Goal: Book appointment/travel/reservation

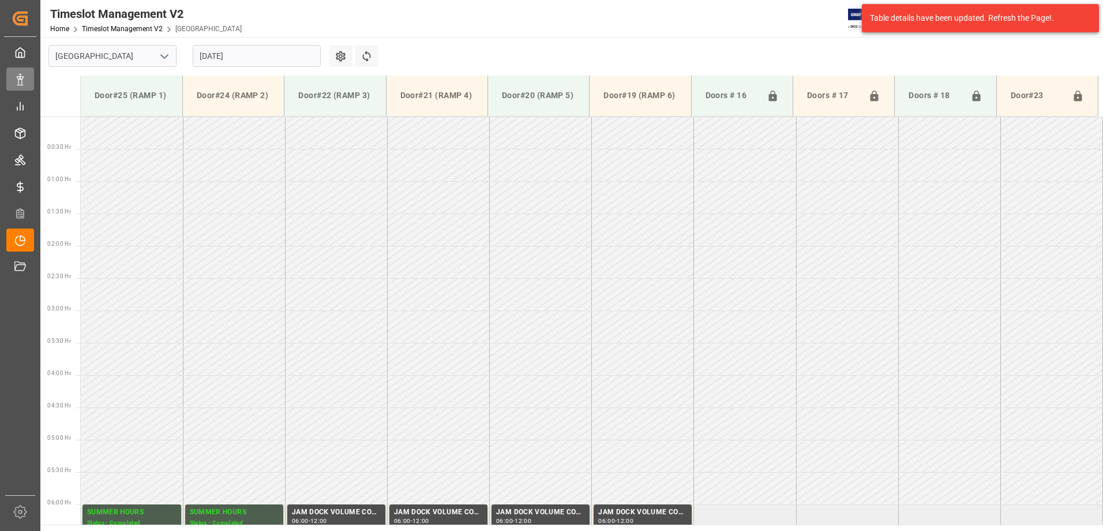
scroll to position [218, 0]
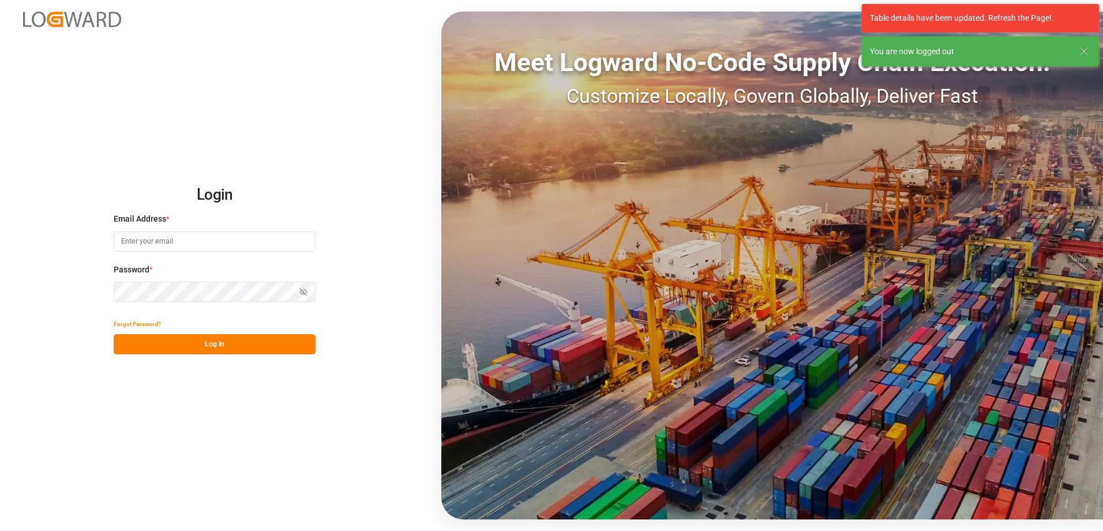
click at [244, 235] on input at bounding box center [215, 241] width 202 height 20
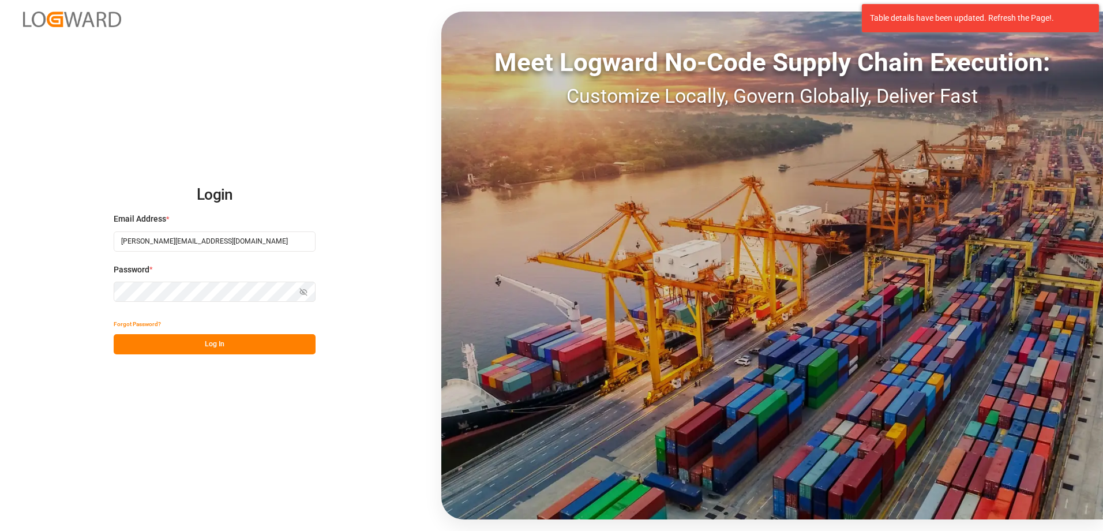
type input "[PERSON_NAME][EMAIL_ADDRESS][DOMAIN_NAME]"
click at [210, 343] on button "Log In" at bounding box center [215, 344] width 202 height 20
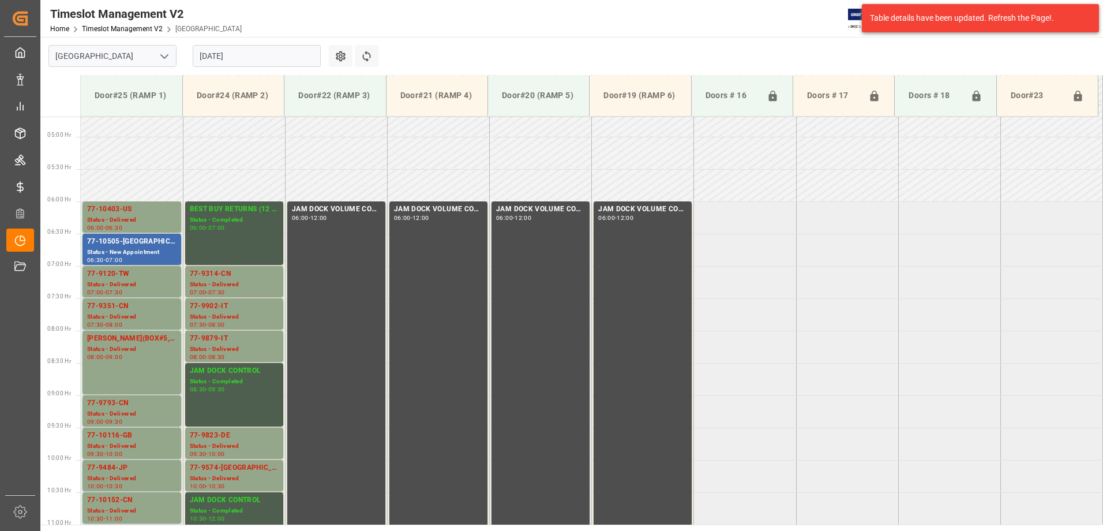
scroll to position [316, 0]
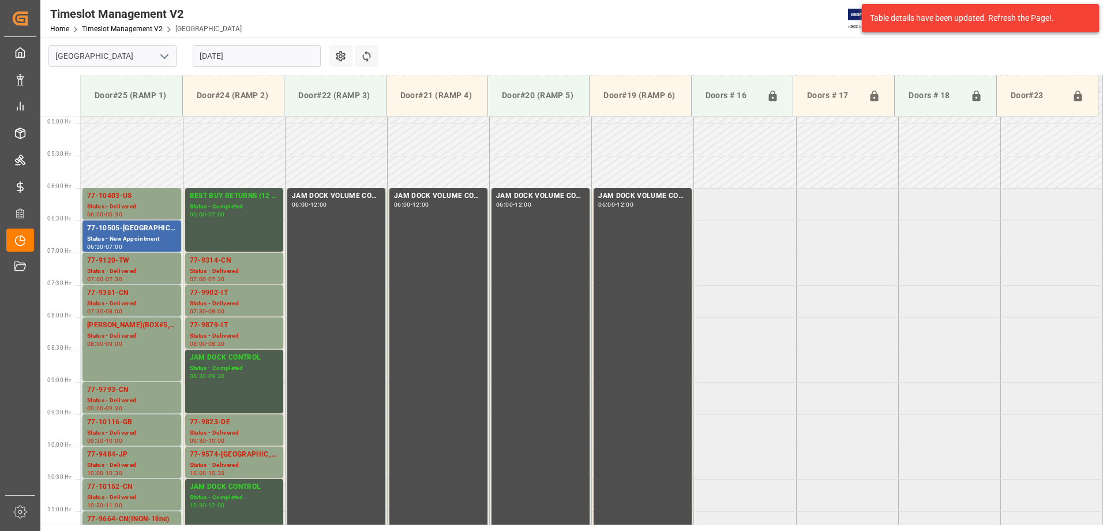
click at [262, 58] on input "[DATE]" at bounding box center [257, 56] width 128 height 22
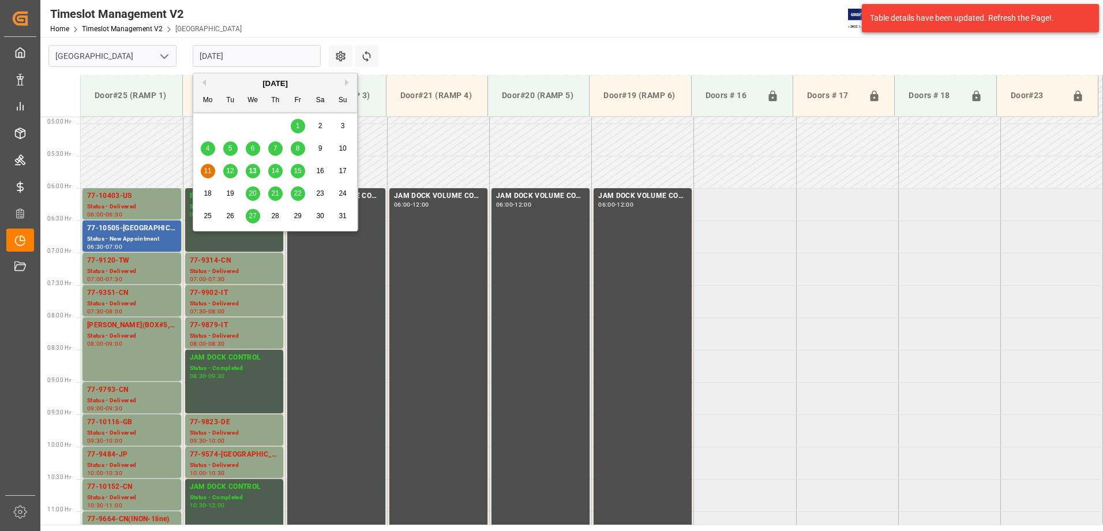
click at [230, 167] on span "12" at bounding box center [230, 171] width 8 height 8
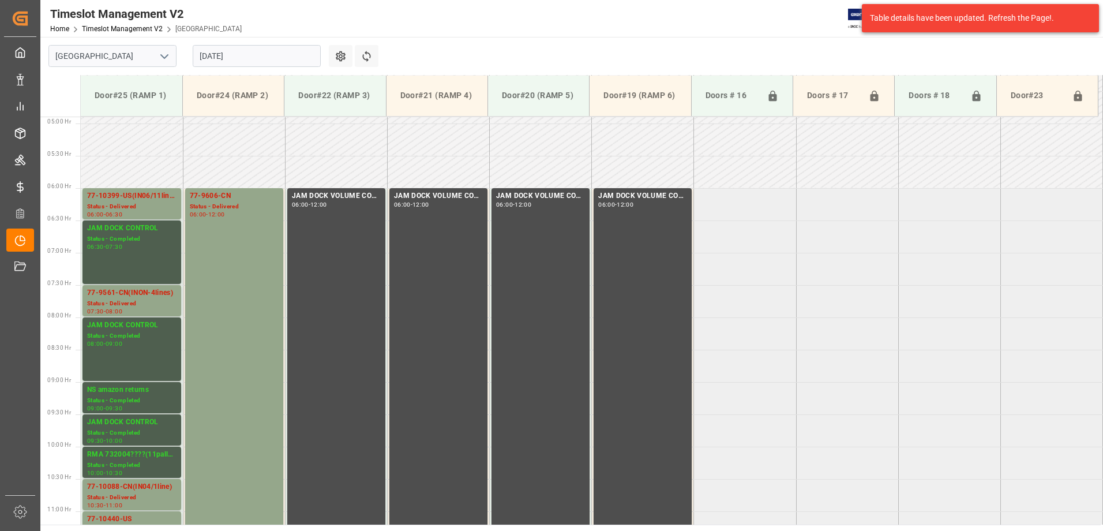
click at [262, 46] on input "[DATE]" at bounding box center [257, 56] width 128 height 22
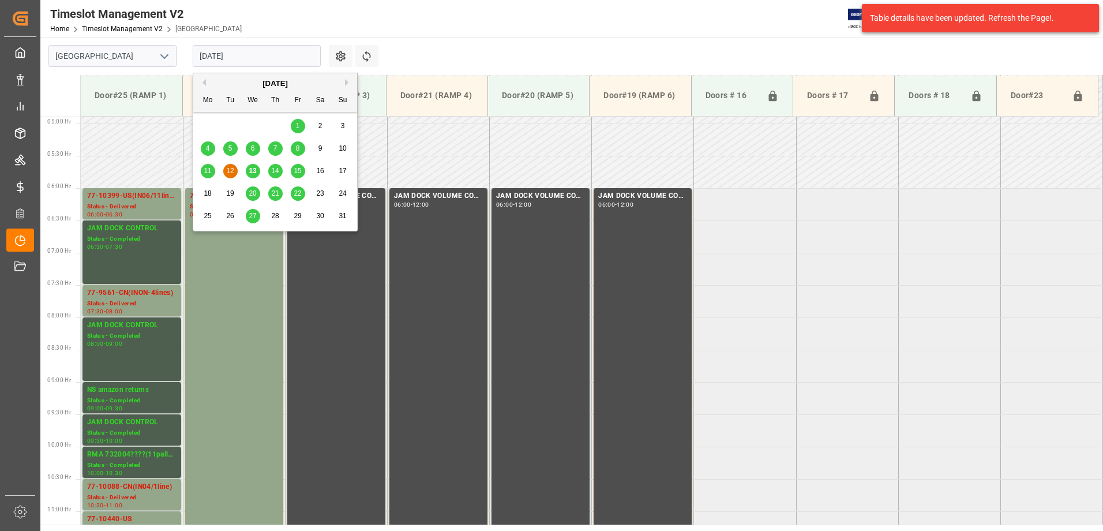
click at [256, 170] on span "13" at bounding box center [253, 171] width 8 height 8
